Goal: Information Seeking & Learning: Learn about a topic

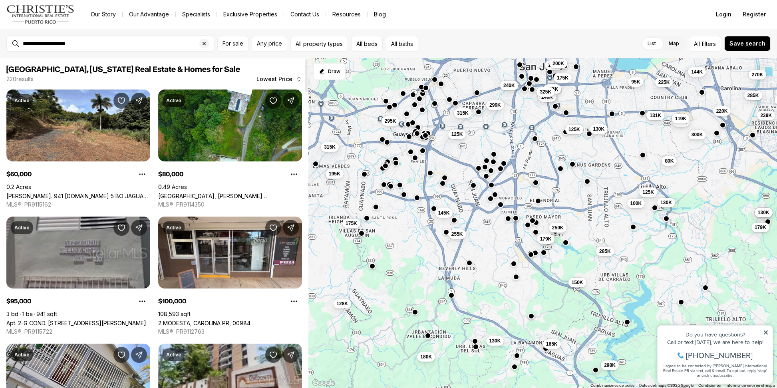
click at [117, 319] on link "Apt. 2-G COND. [STREET_ADDRESS][PERSON_NAME]" at bounding box center [76, 322] width 140 height 7
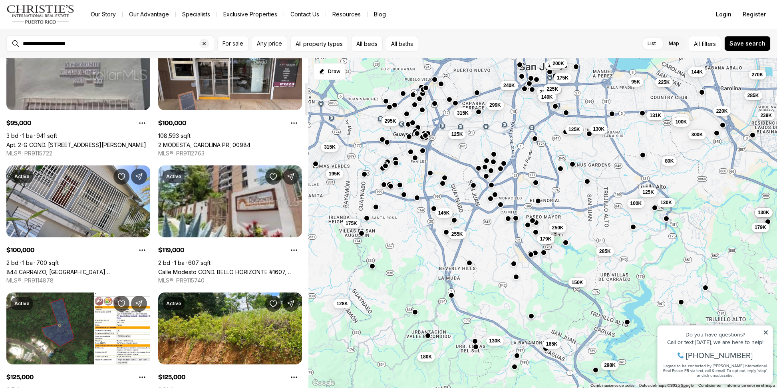
scroll to position [240, 0]
